Goal: Check status: Check status

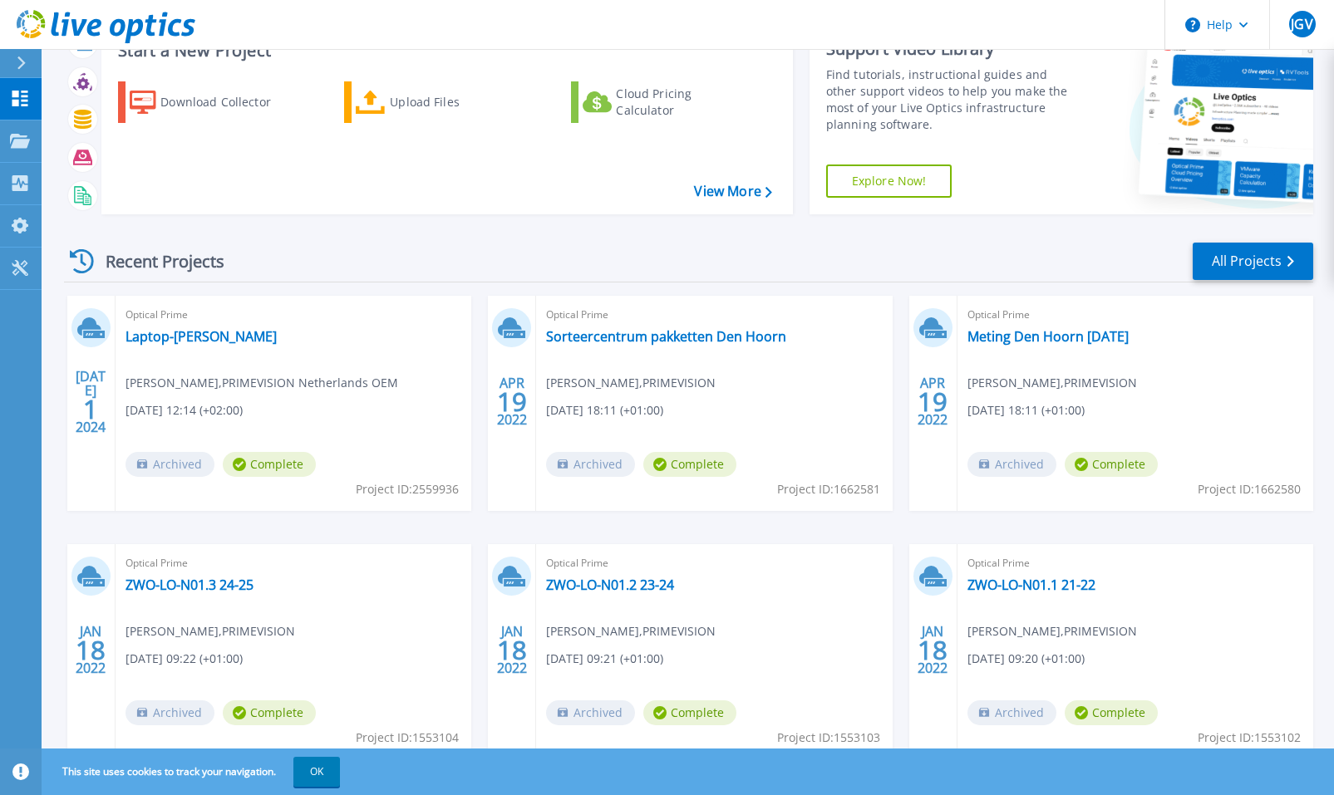
scroll to position [126, 0]
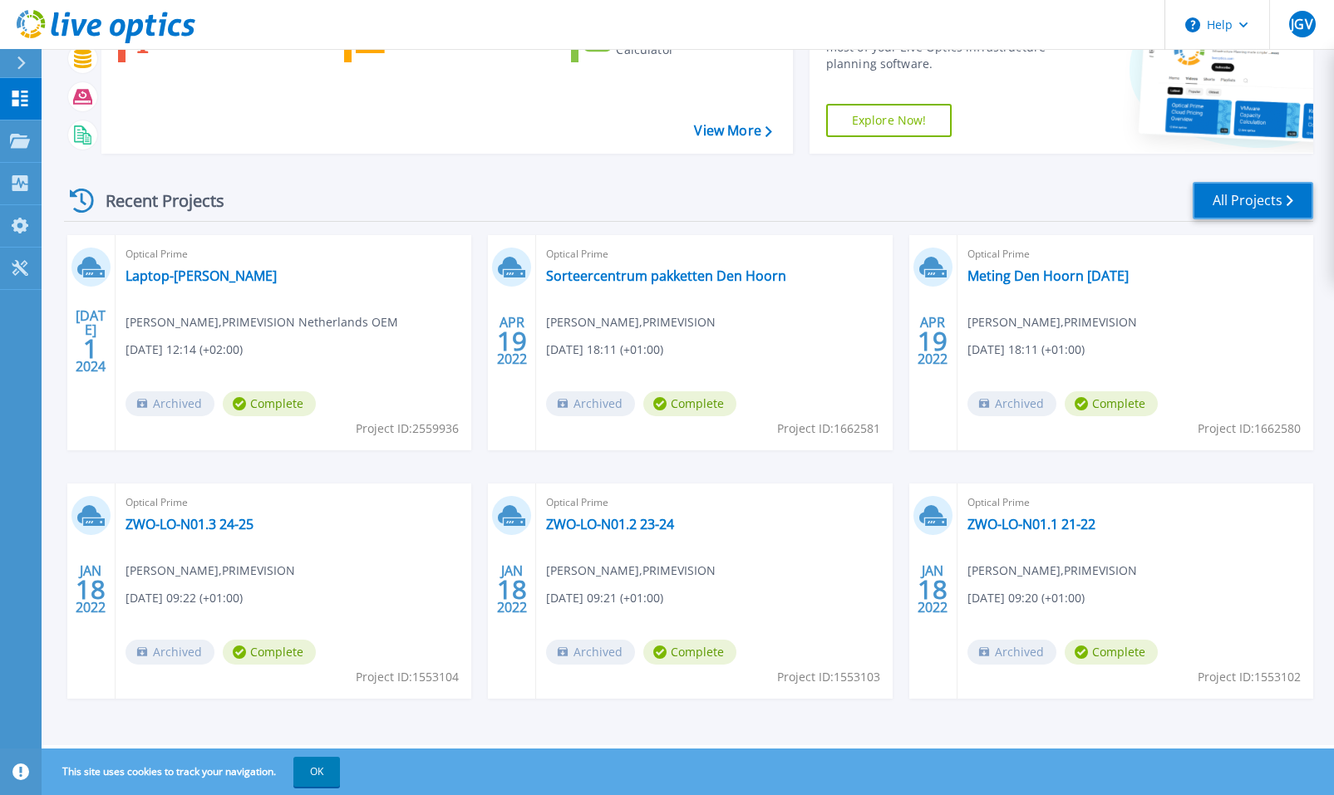
click at [1256, 196] on link "All Projects" at bounding box center [1253, 200] width 121 height 37
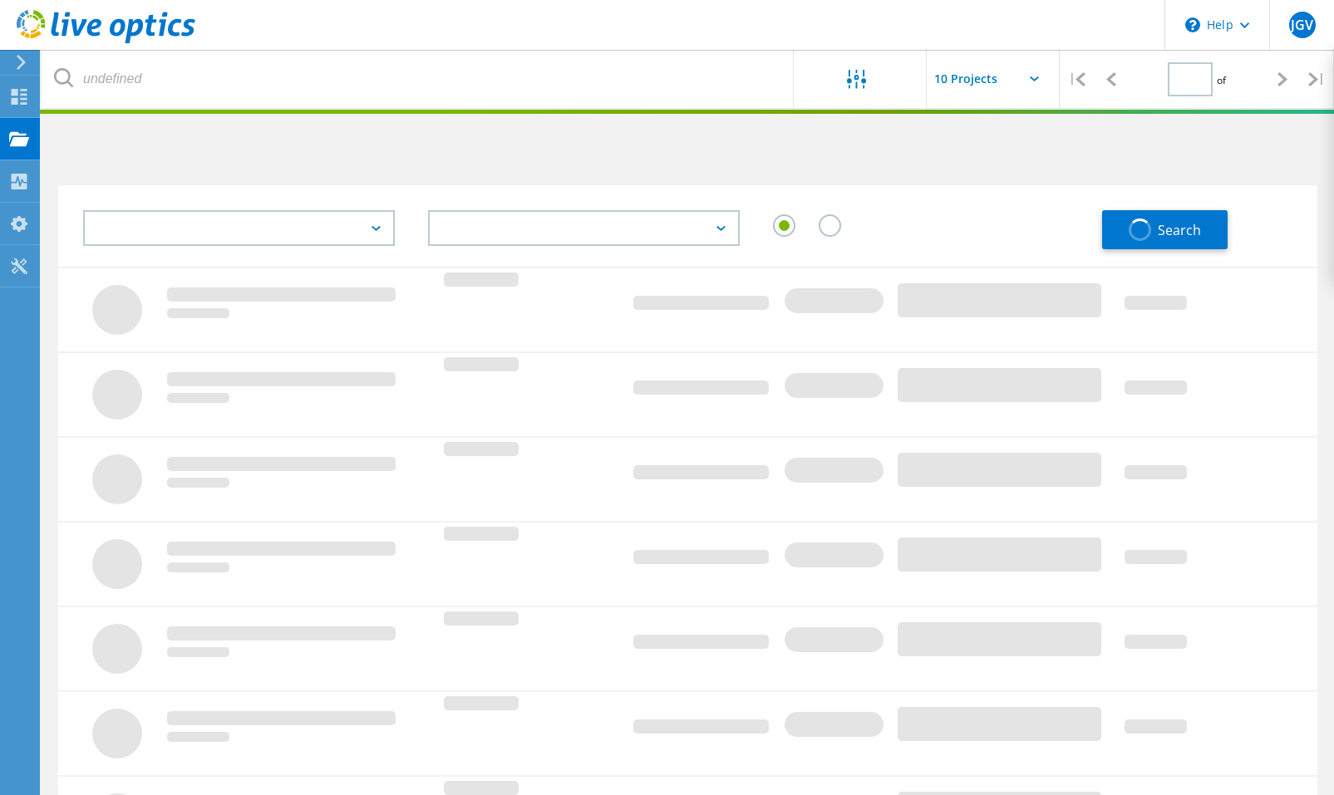
type input "1"
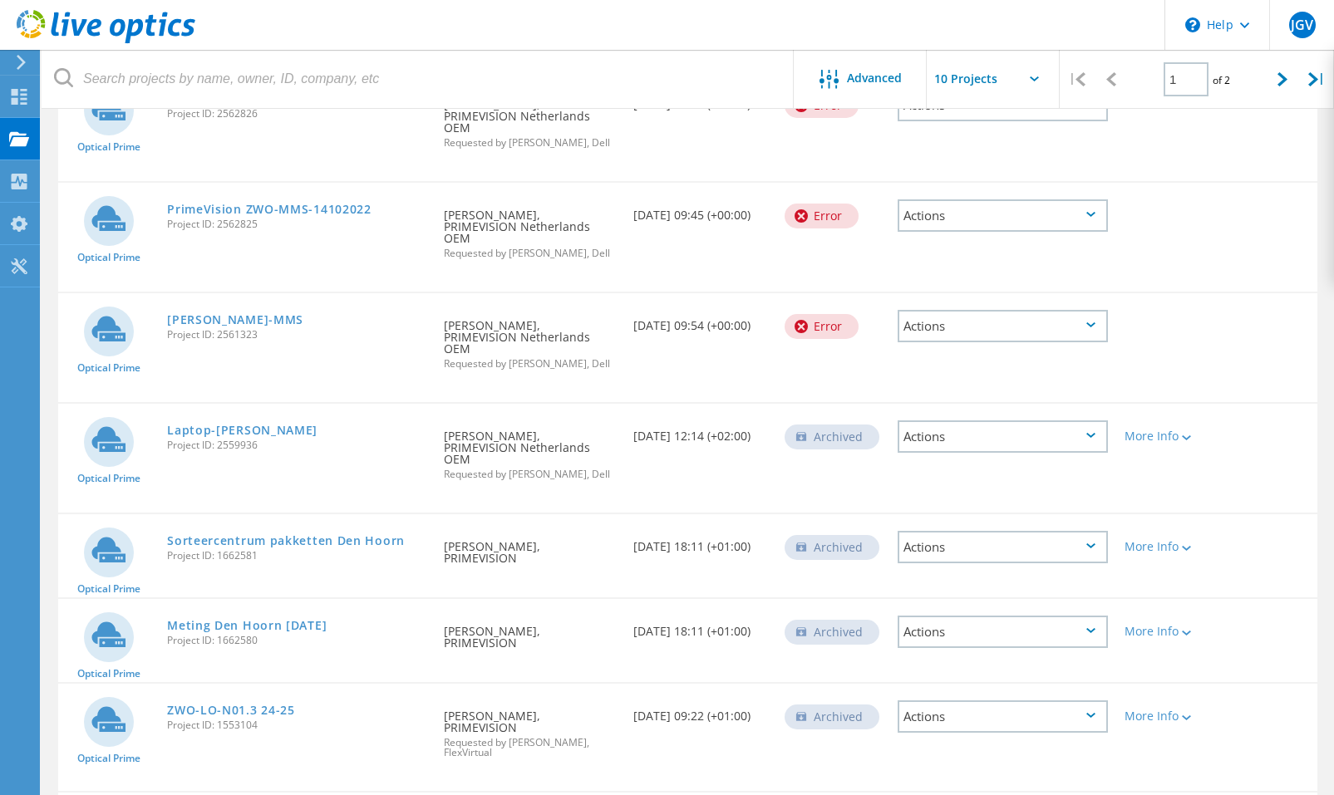
scroll to position [200, 0]
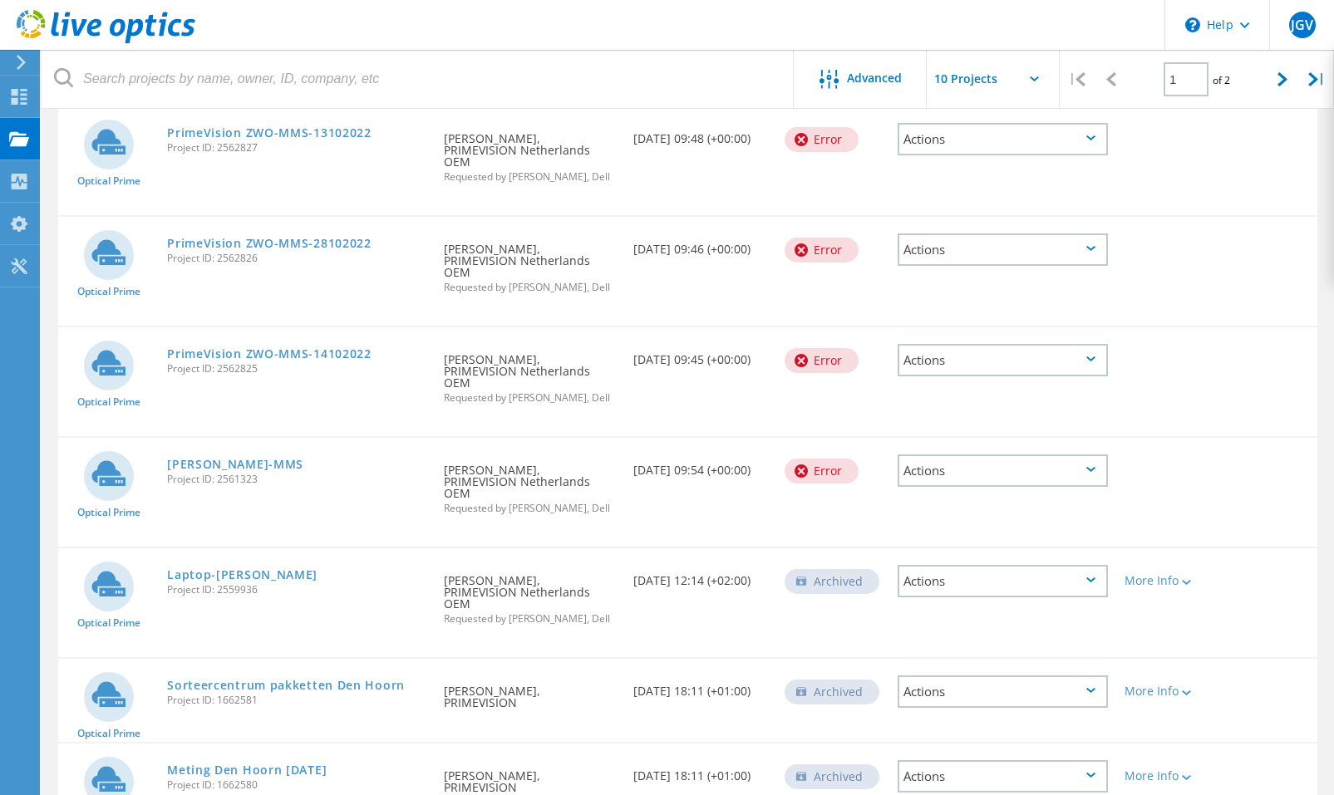
click at [989, 145] on div "Actions" at bounding box center [1003, 139] width 210 height 32
click at [994, 128] on div "Project Details" at bounding box center [1002, 127] width 207 height 26
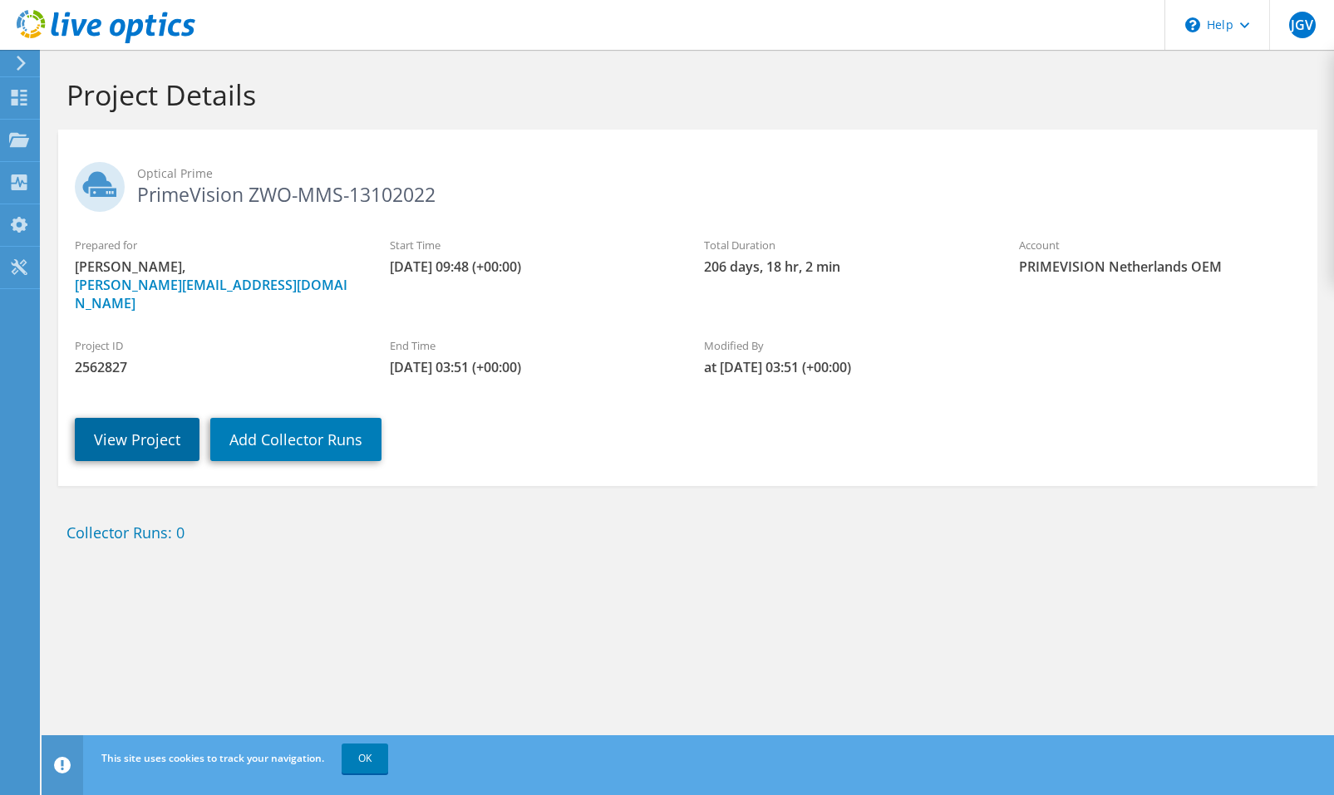
click at [104, 435] on link "View Project" at bounding box center [137, 439] width 125 height 43
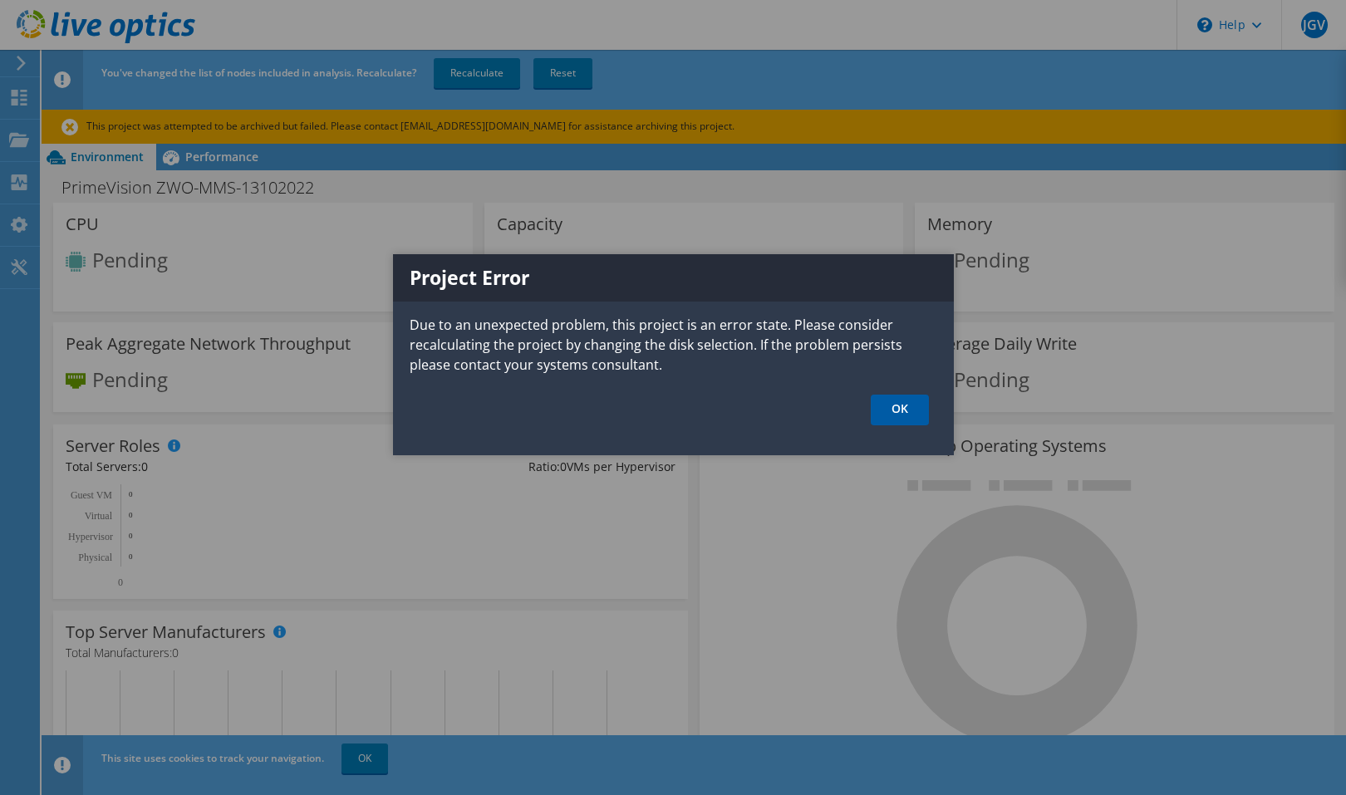
click at [908, 404] on link "OK" at bounding box center [900, 410] width 58 height 31
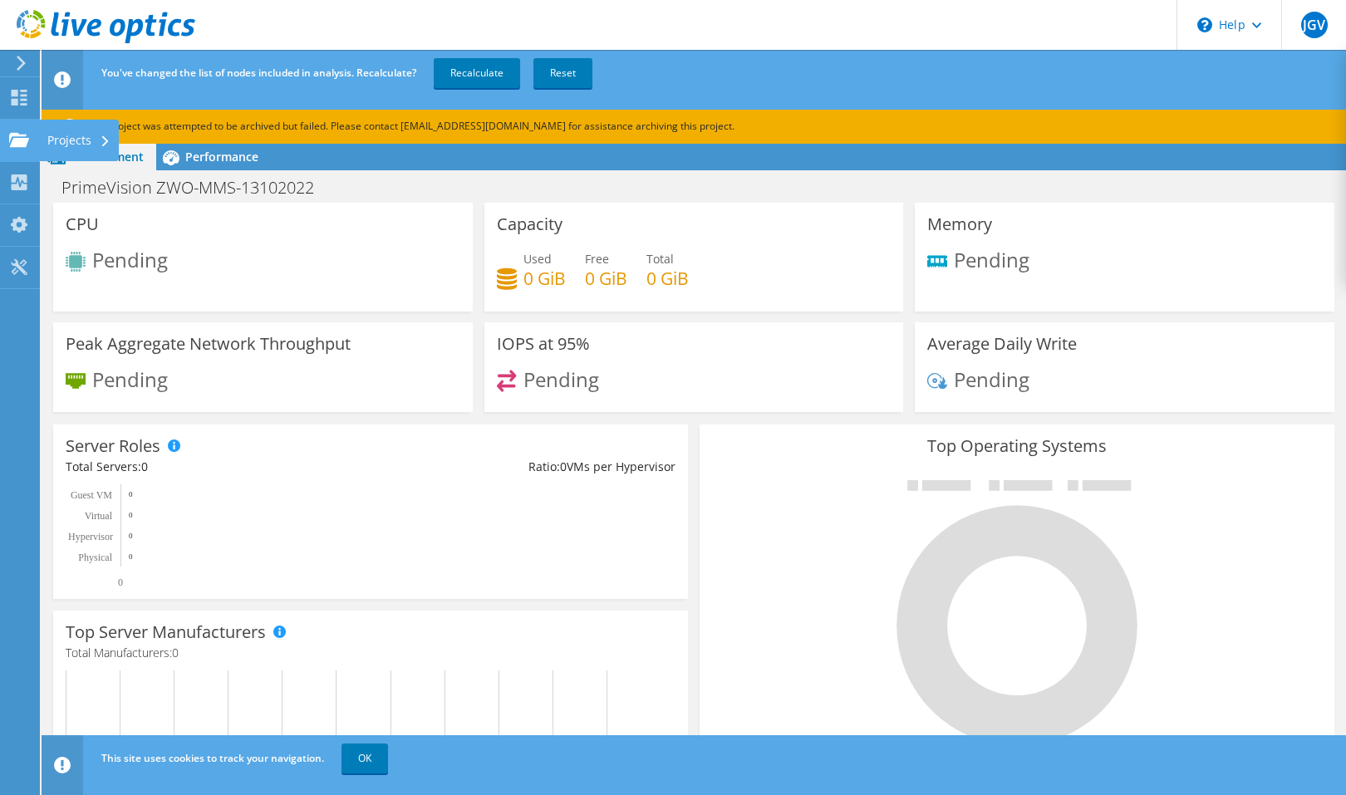
click at [15, 143] on use at bounding box center [19, 139] width 20 height 14
